Goal: Task Accomplishment & Management: Manage account settings

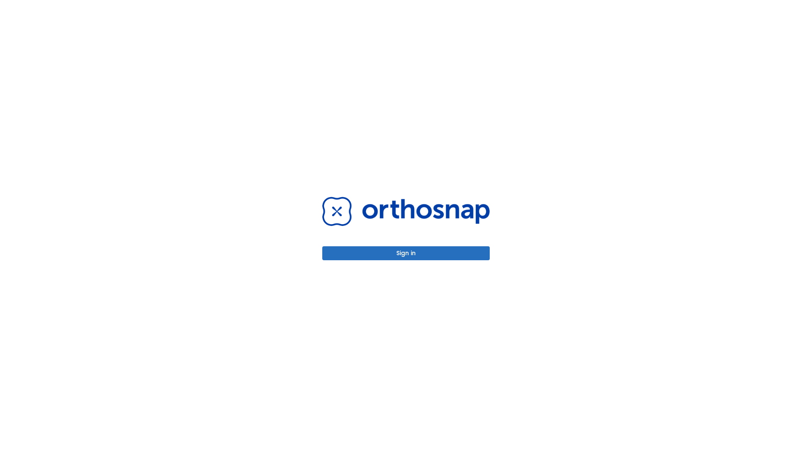
click at [406, 253] on button "Sign in" at bounding box center [405, 253] width 167 height 14
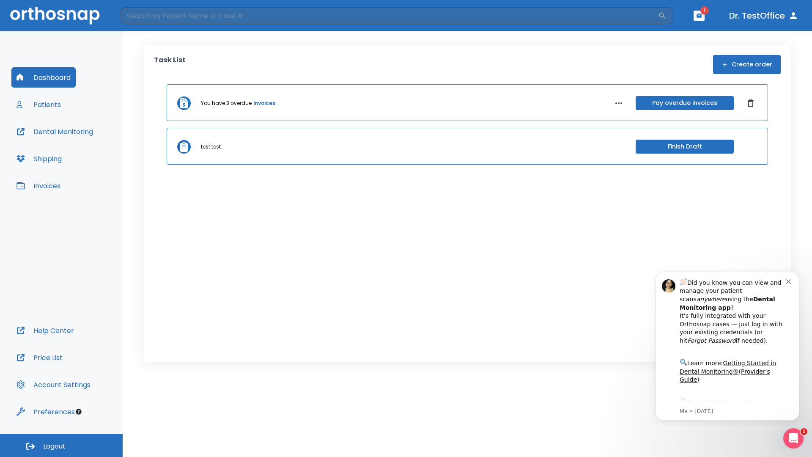
click at [61, 445] on span "Logout" at bounding box center [54, 446] width 22 height 9
